Goal: Information Seeking & Learning: Learn about a topic

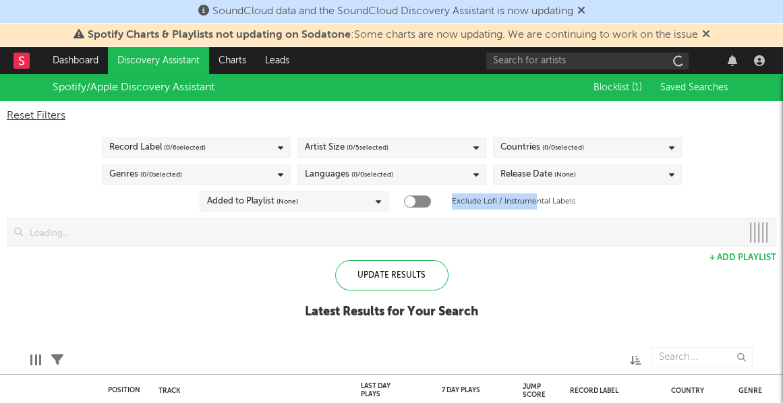
drag, startPoint x: 535, startPoint y: 198, endPoint x: 535, endPoint y: 168, distance: 29.7
click at [533, 171] on div "Reset Filters Record Label ( 0 / 6 selected) Artist Size ( 0 / 5 selected) Coun…" at bounding box center [391, 174] width 783 height 146
checkbox input "true"
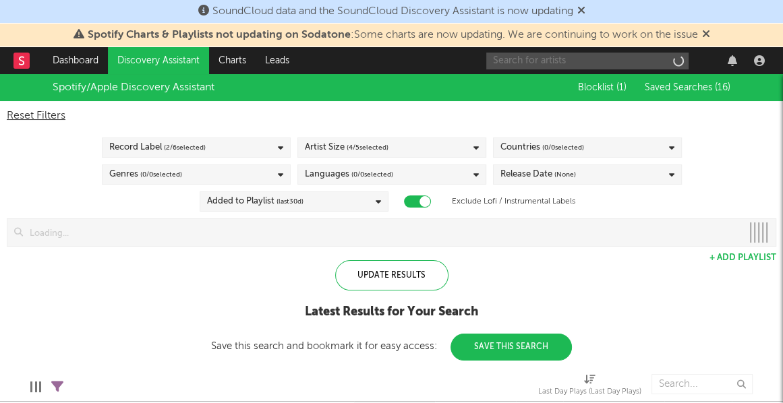
click at [541, 57] on input "text" at bounding box center [587, 61] width 202 height 17
type input "bonka"
click at [710, 31] on icon at bounding box center [706, 33] width 8 height 11
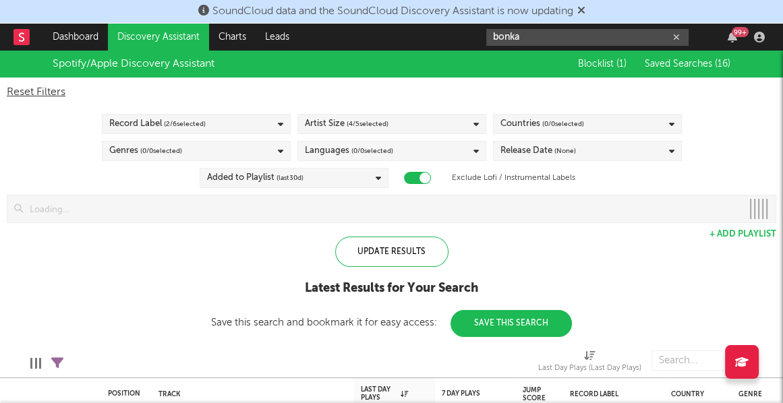
click at [638, 37] on input "bonka" at bounding box center [587, 37] width 202 height 17
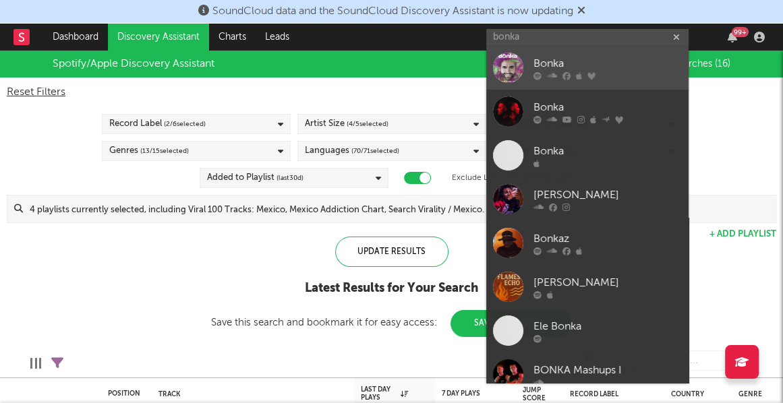
click at [603, 61] on div "Bonka" at bounding box center [607, 64] width 148 height 16
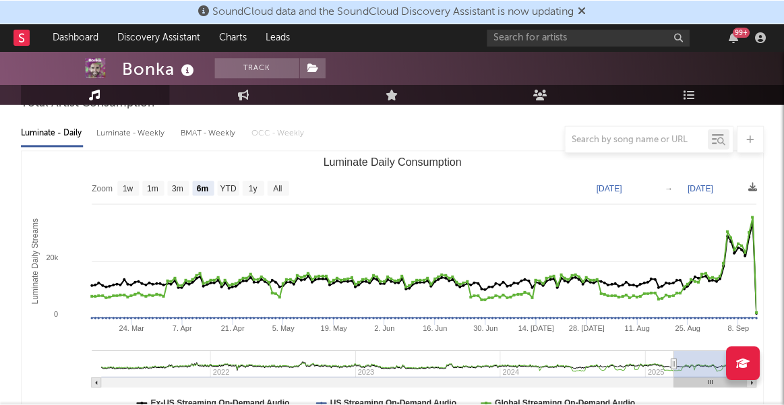
scroll to position [140, 0]
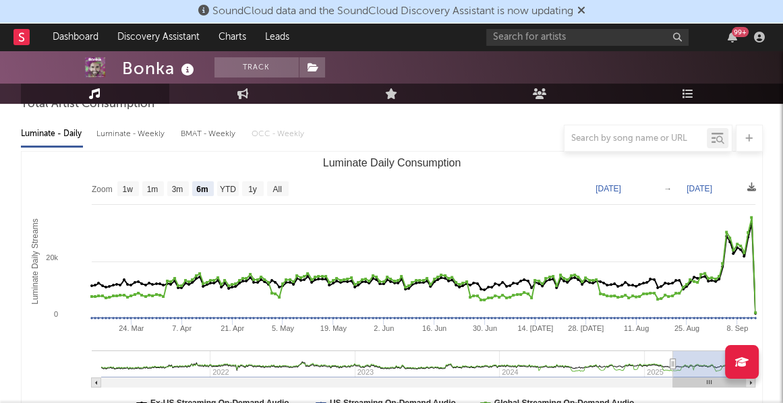
click at [224, 194] on rect "Luminate Daily Consumption" at bounding box center [228, 188] width 22 height 15
select select "YTD"
type input "[DATE]"
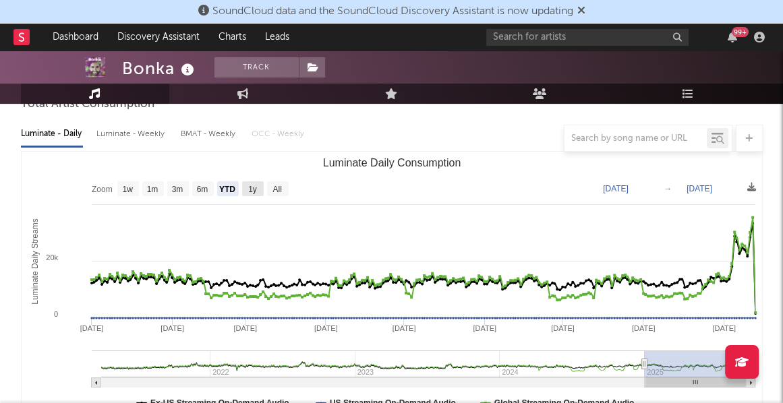
click at [247, 195] on rect "Luminate Daily Consumption" at bounding box center [253, 188] width 22 height 15
select select "1y"
type input "[DATE]"
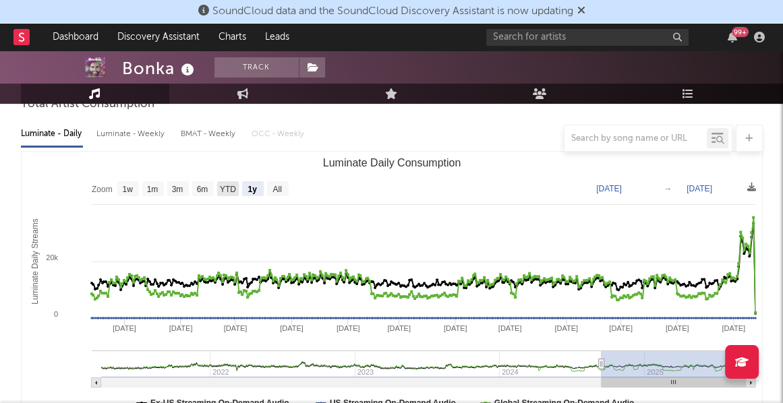
click at [233, 190] on text "YTD" at bounding box center [227, 189] width 16 height 9
select select "YTD"
type input "[DATE]"
